Goal: Information Seeking & Learning: Learn about a topic

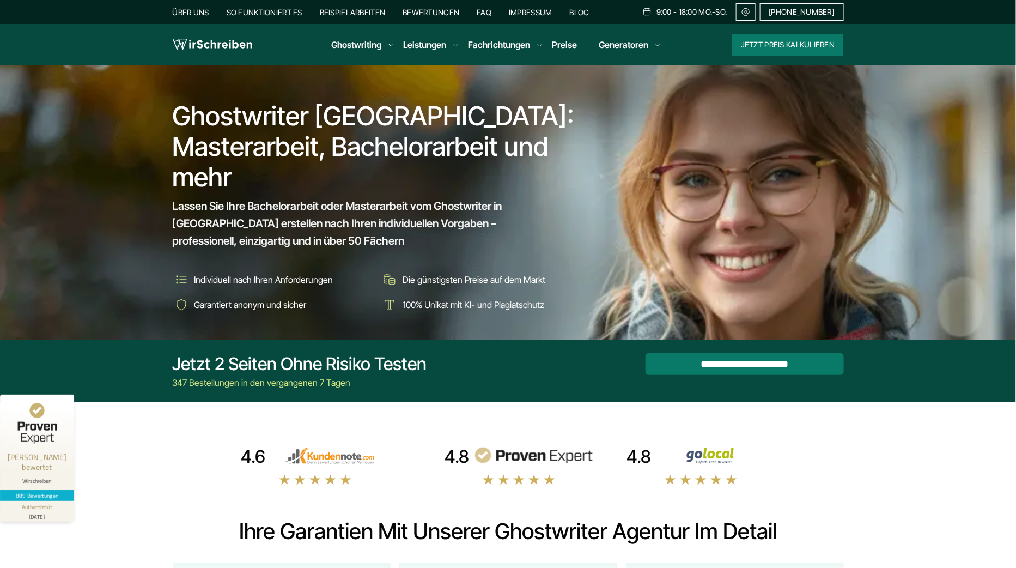
click at [579, 13] on link "Blog" at bounding box center [580, 12] width 20 height 9
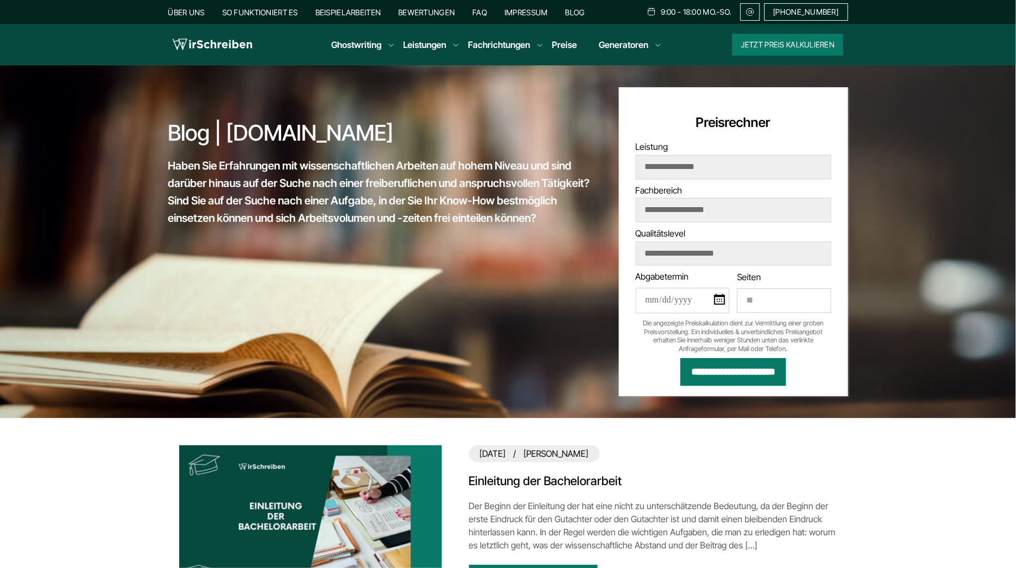
scroll to position [215, 0]
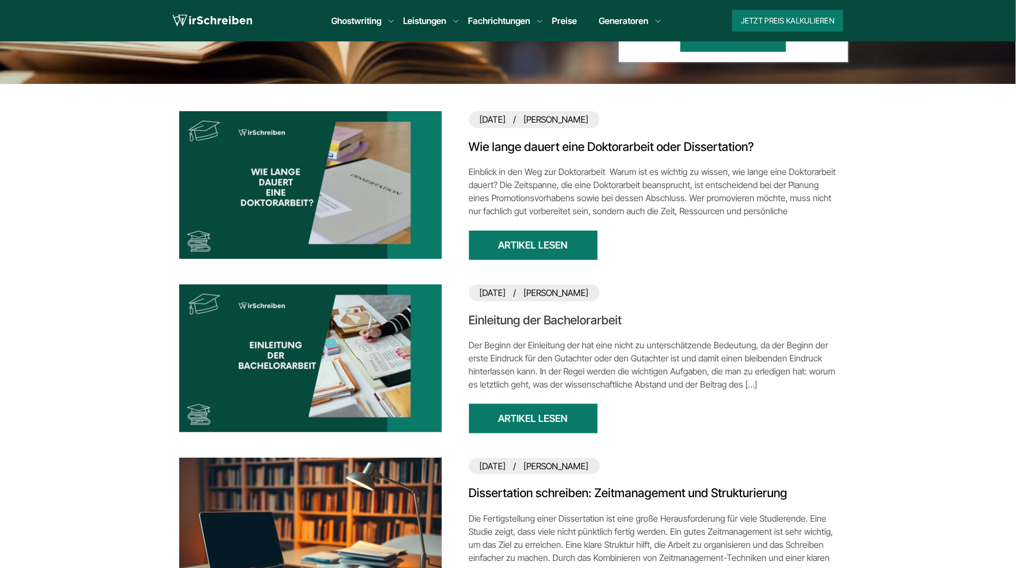
click at [570, 314] on link "Einleitung der Bachelorarbeit" at bounding box center [653, 320] width 368 height 16
click at [578, 143] on link "Wie lange dauert eine Doktorarbeit oder Dissertation?" at bounding box center [653, 147] width 368 height 16
